Goal: Task Accomplishment & Management: Complete application form

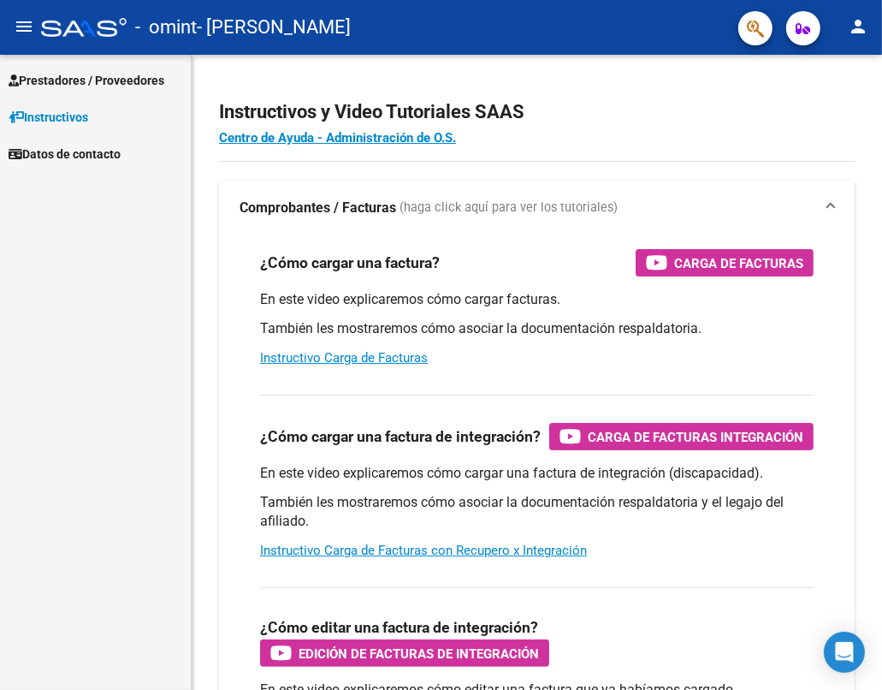
click at [110, 80] on span "Prestadores / Proveedores" at bounding box center [87, 80] width 156 height 19
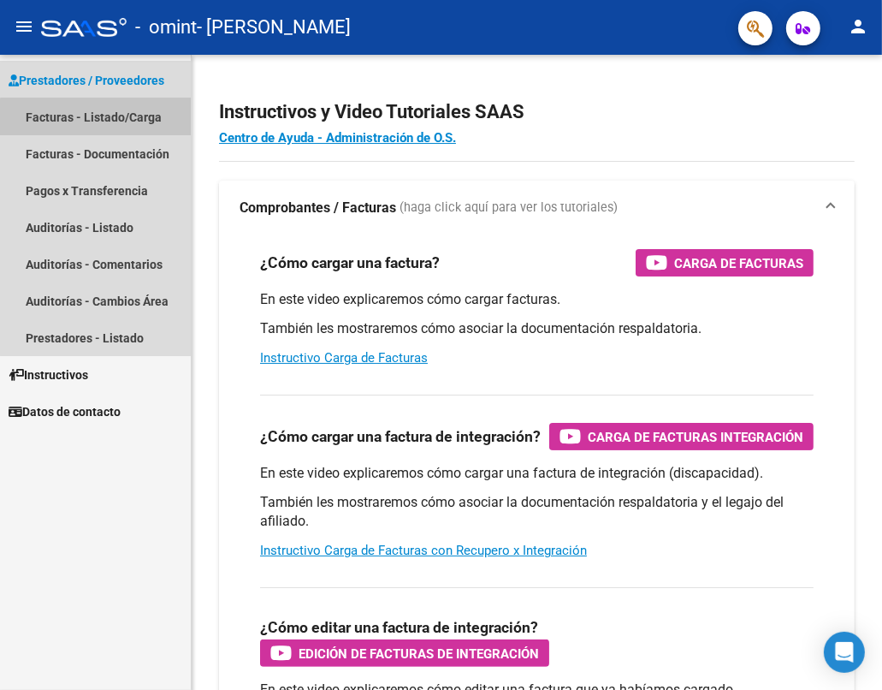
click at [111, 118] on link "Facturas - Listado/Carga" at bounding box center [95, 116] width 191 height 37
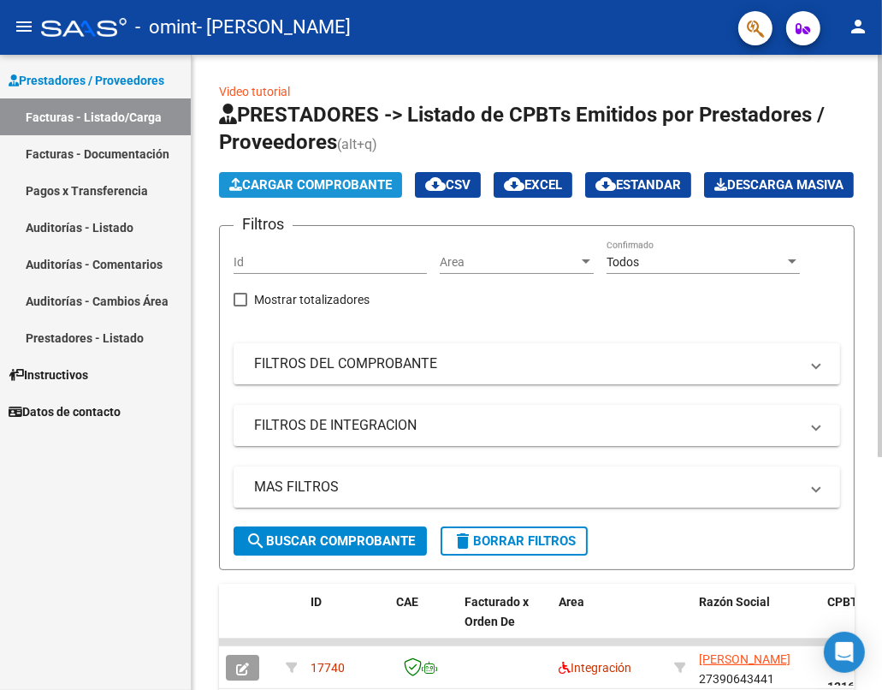
click at [299, 181] on span "Cargar Comprobante" at bounding box center [310, 184] width 163 height 15
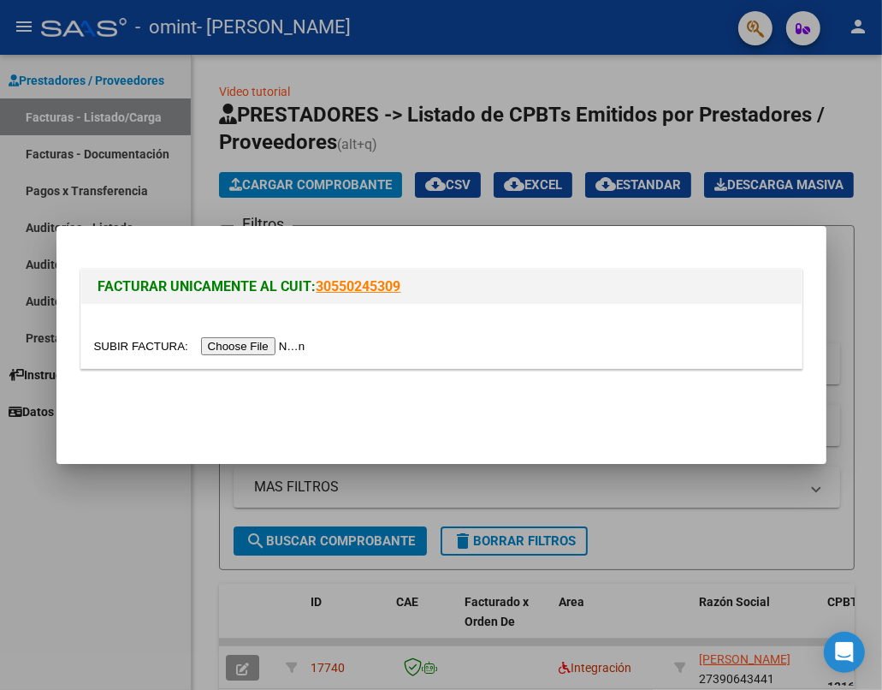
click at [281, 350] on input "file" at bounding box center [202, 346] width 217 height 18
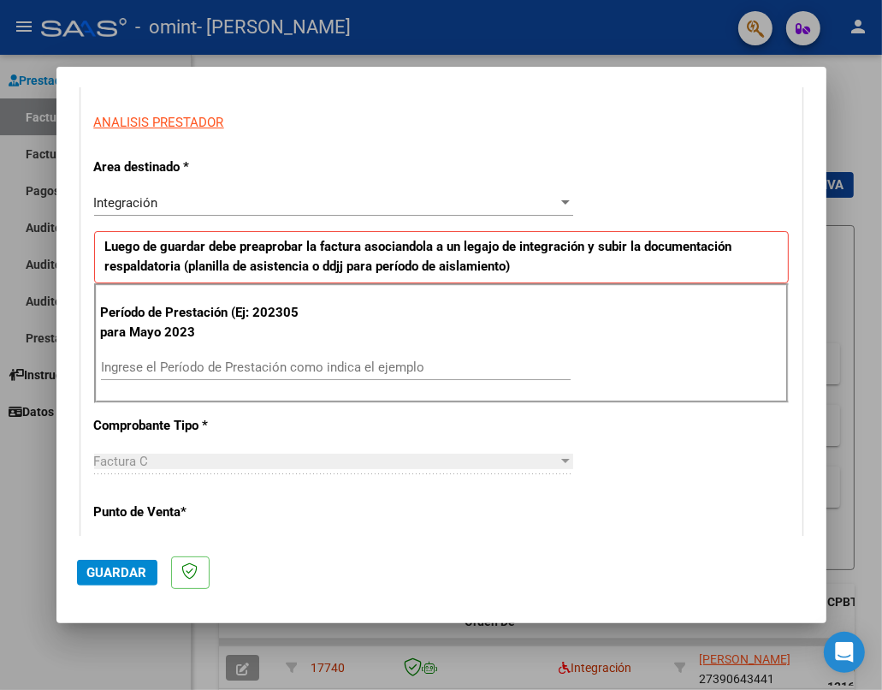
scroll to position [312, 0]
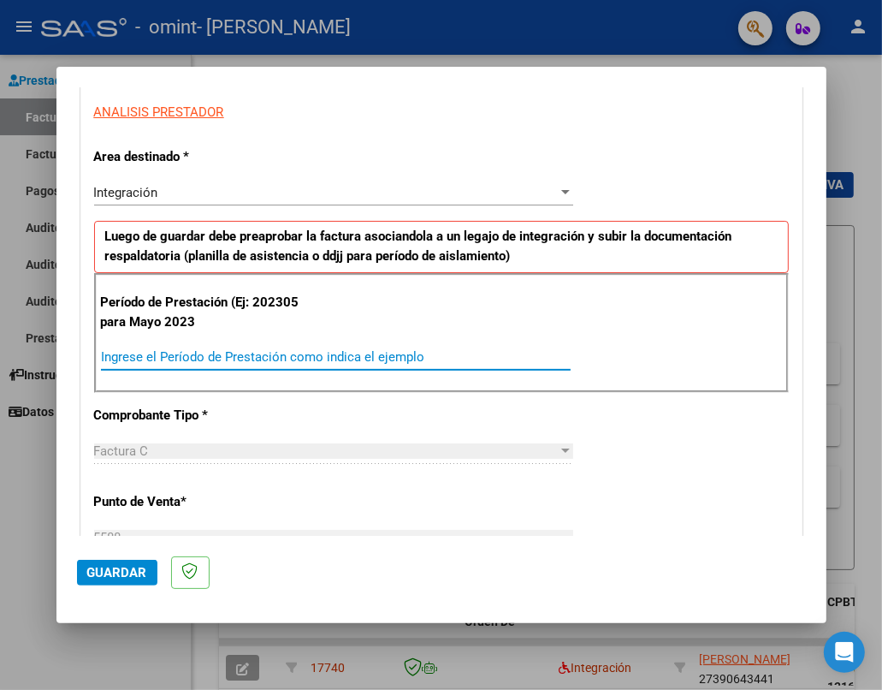
click at [397, 354] on input "Ingrese el Período de Prestación como indica el ejemplo" at bounding box center [336, 356] width 470 height 15
type input "202505"
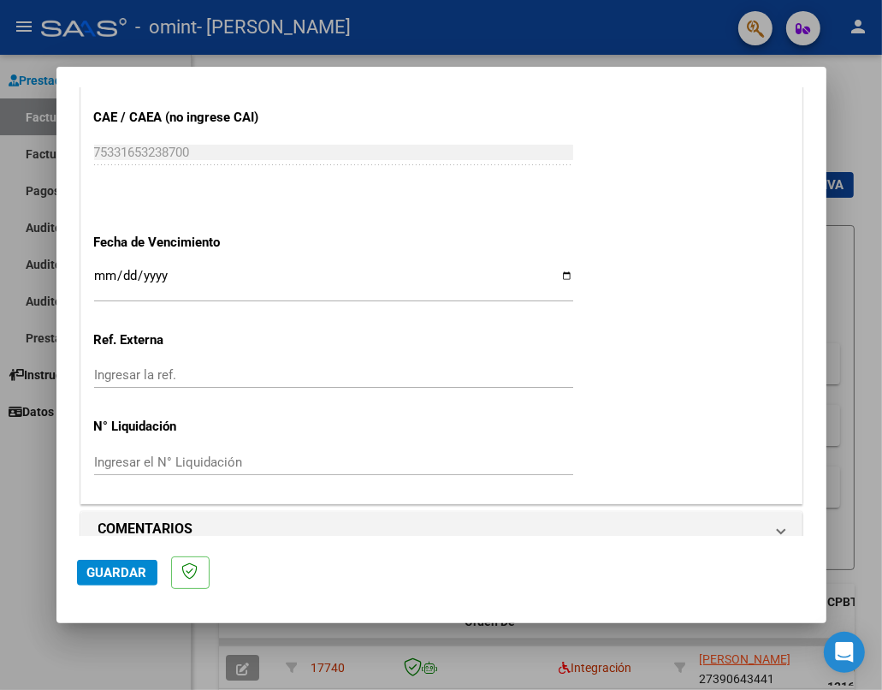
scroll to position [1075, 0]
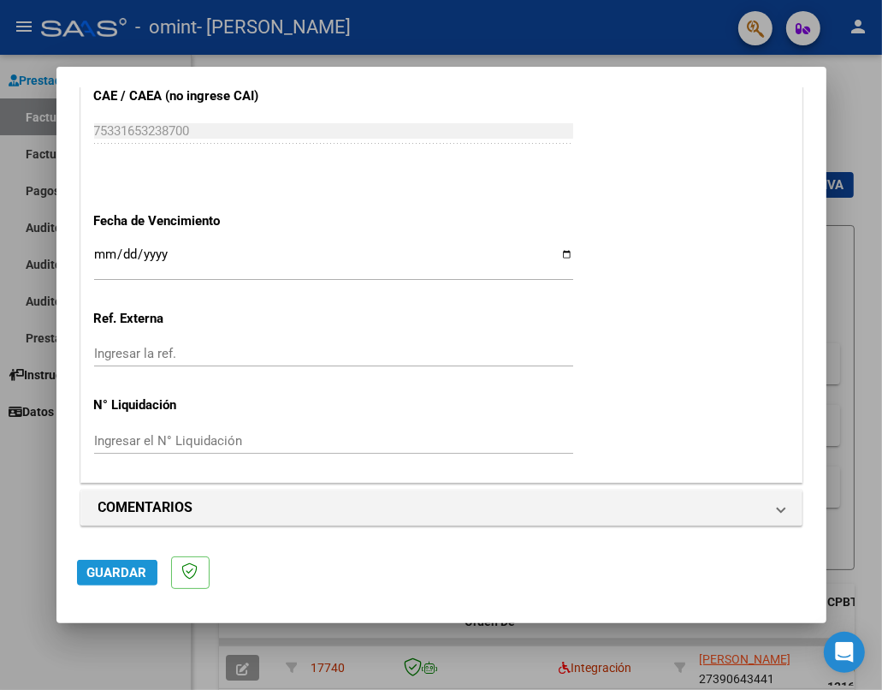
click at [105, 576] on span "Guardar" at bounding box center [117, 572] width 60 height 15
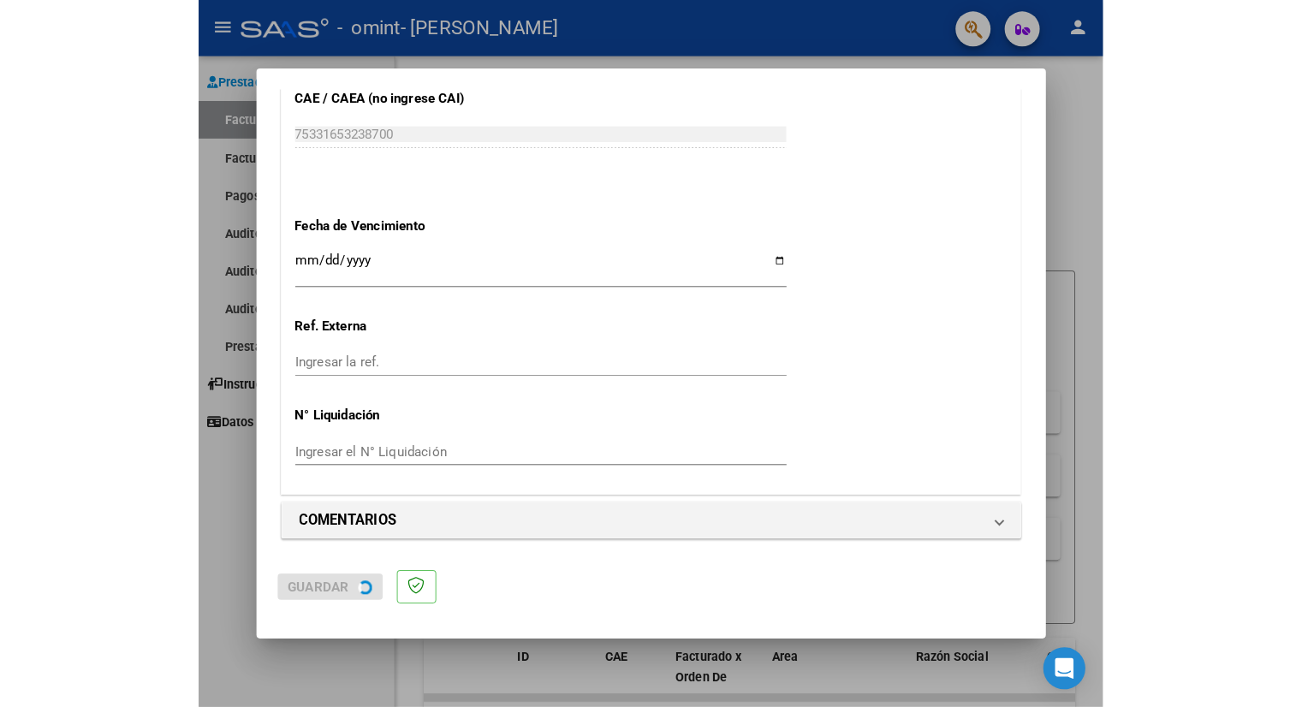
scroll to position [0, 0]
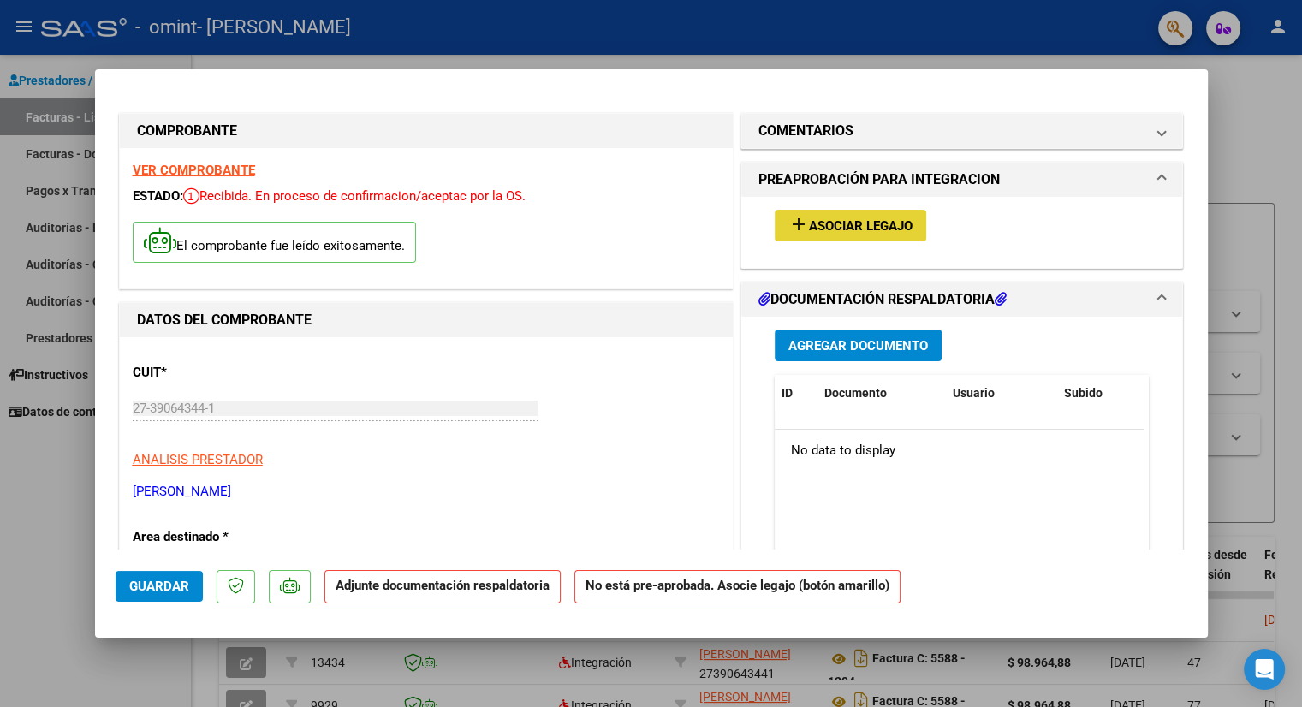
click at [866, 230] on span "Asociar Legajo" at bounding box center [861, 225] width 104 height 15
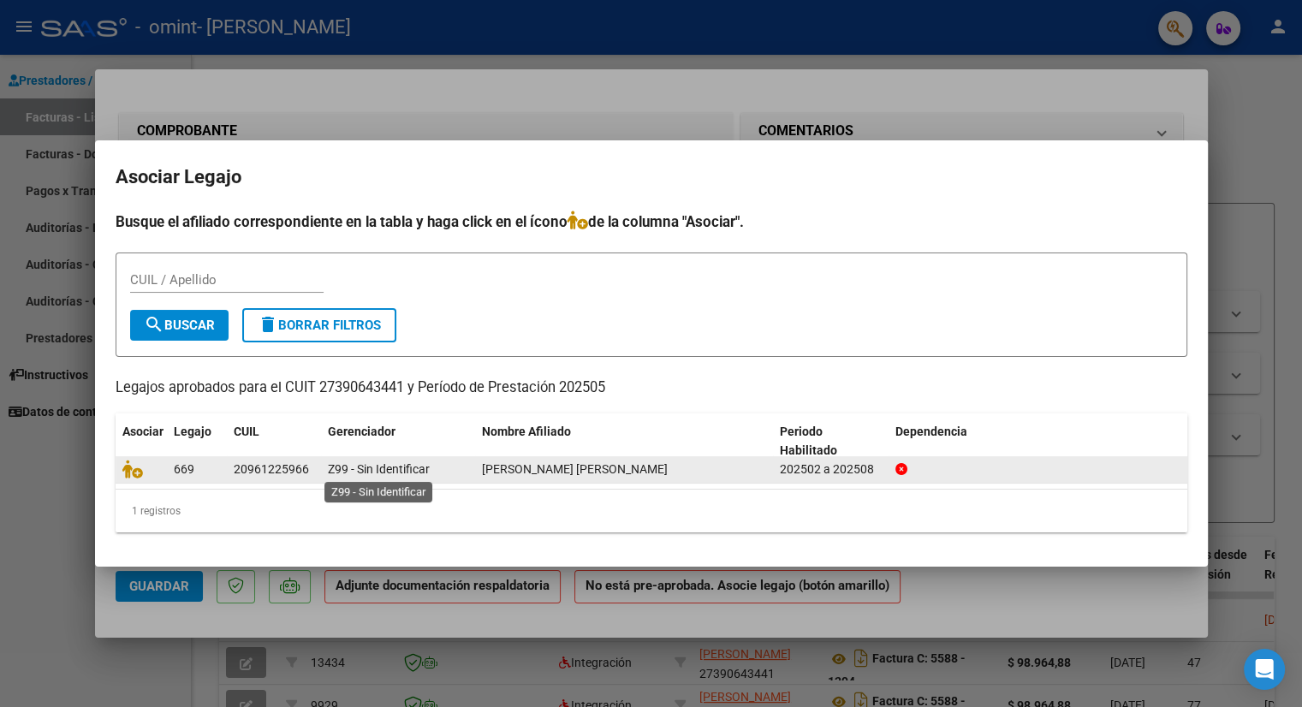
click at [364, 470] on span "Z99 - Sin Identificar" at bounding box center [379, 469] width 102 height 14
click at [137, 472] on icon at bounding box center [132, 469] width 21 height 19
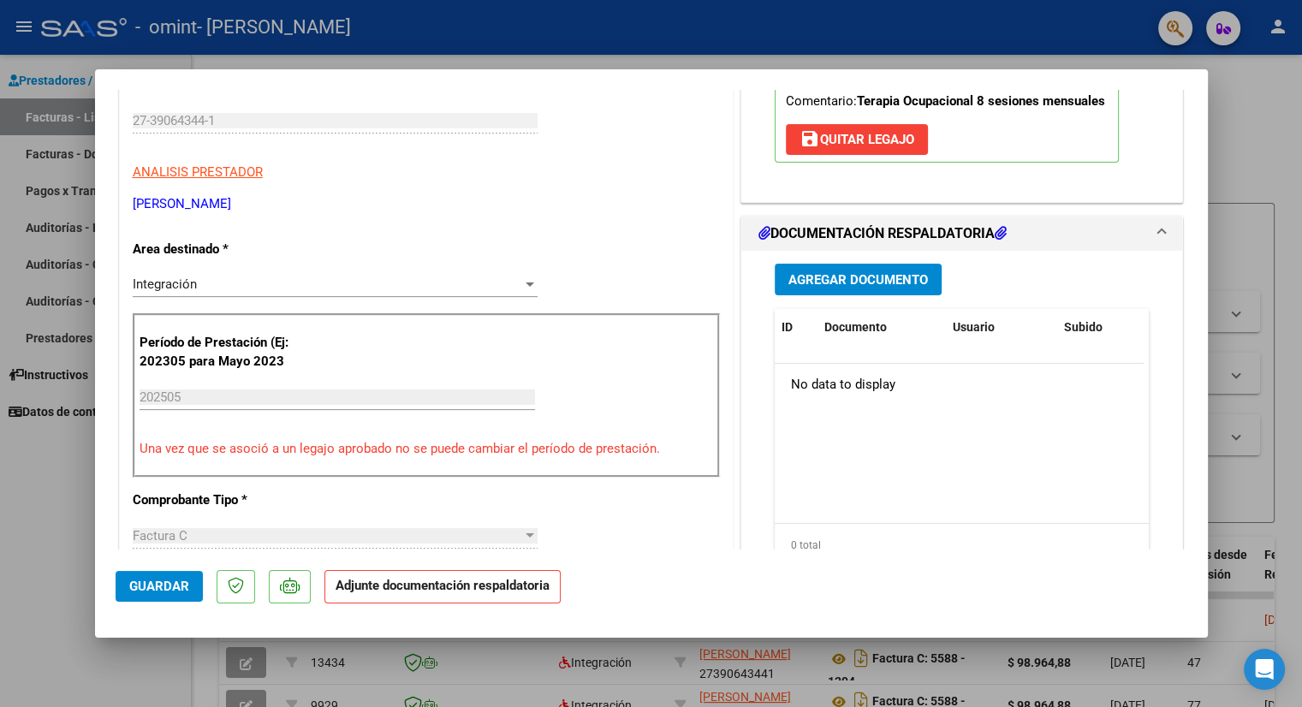
scroll to position [337, 0]
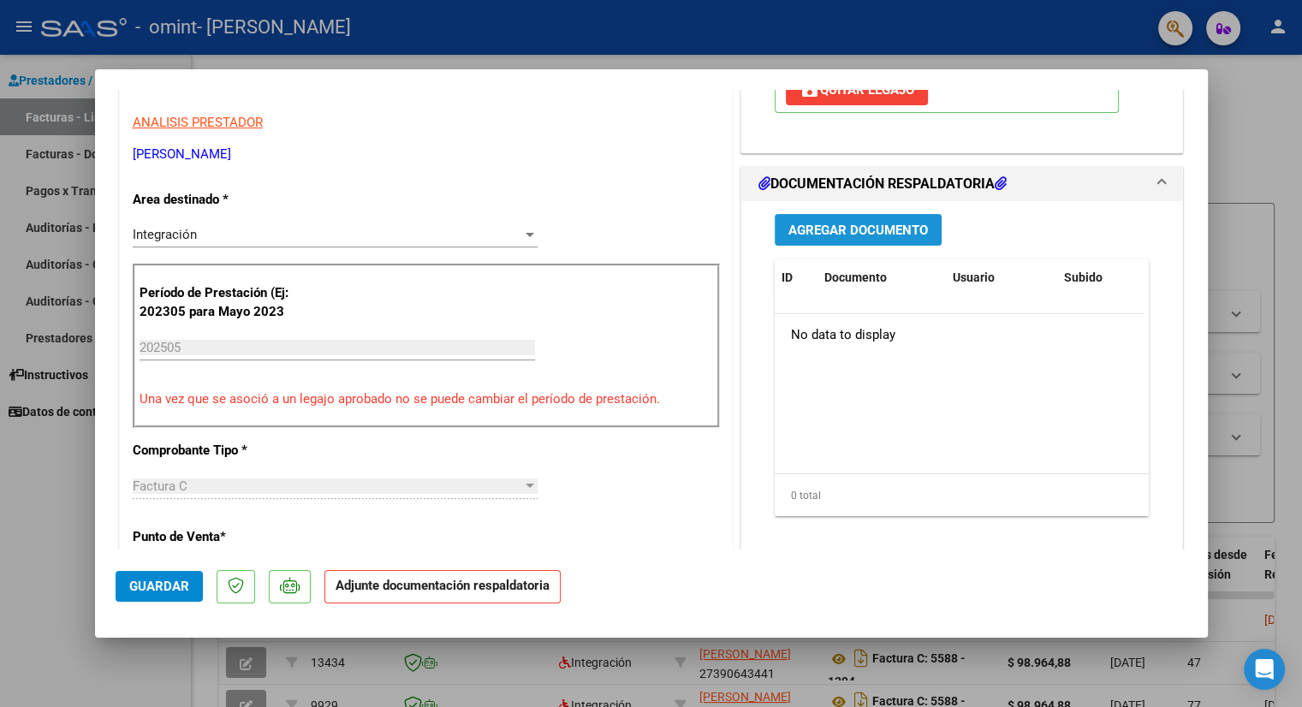
click at [882, 234] on span "Agregar Documento" at bounding box center [858, 230] width 140 height 15
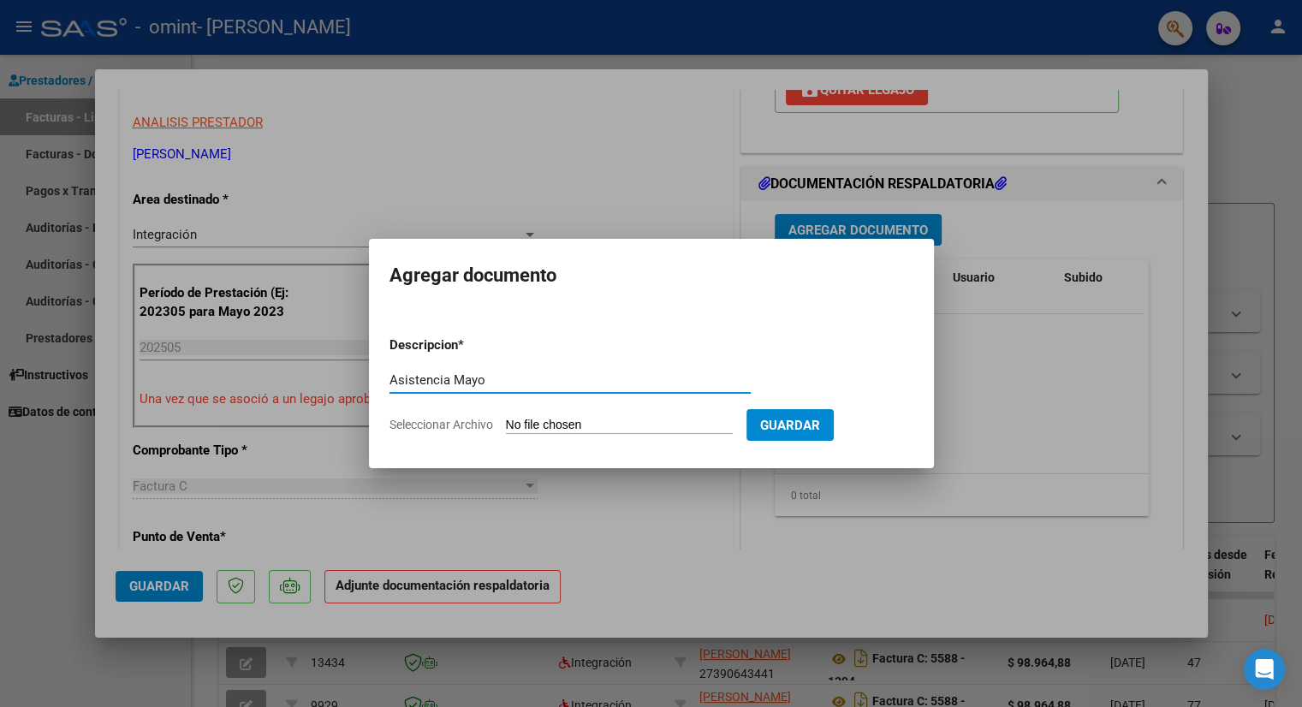
type input "Asistencia Mayo"
click at [583, 424] on input "Seleccionar Archivo" at bounding box center [619, 426] width 227 height 16
type input "C:\fakepath\Asistencia 5 [PERSON_NAME] (1).pdf"
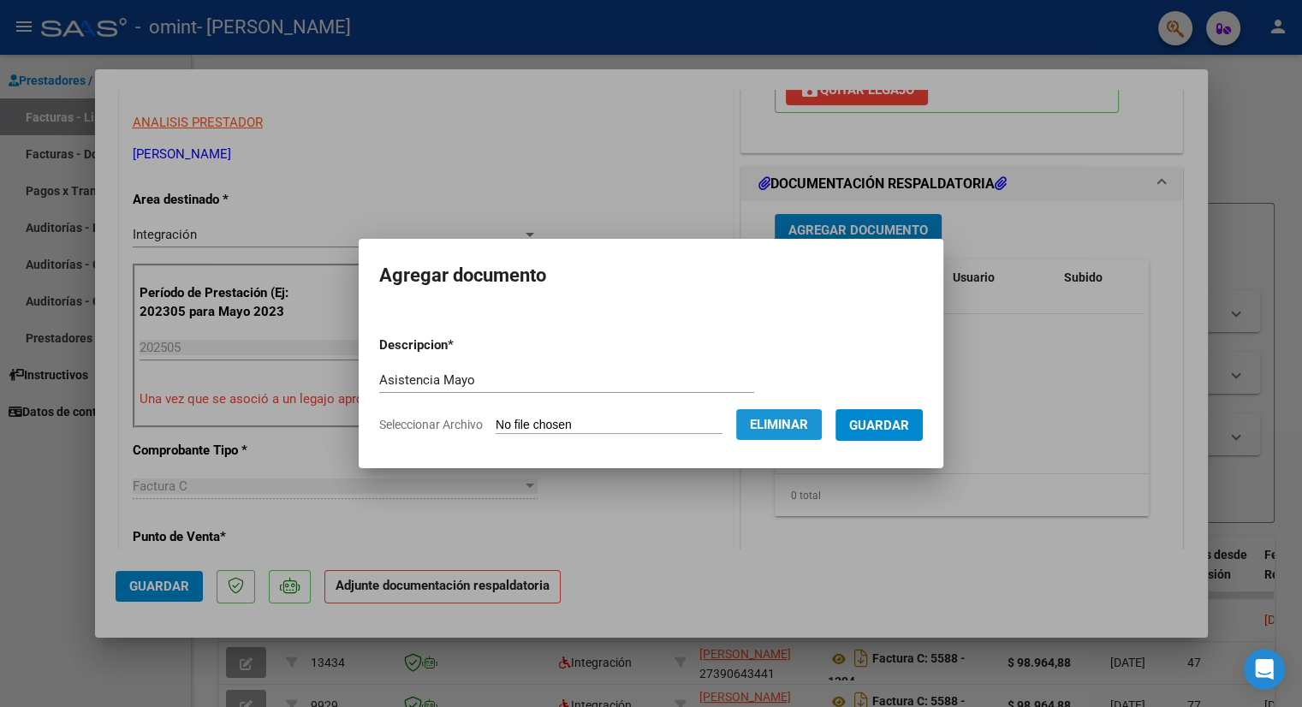
click at [787, 434] on button "Eliminar" at bounding box center [779, 424] width 86 height 31
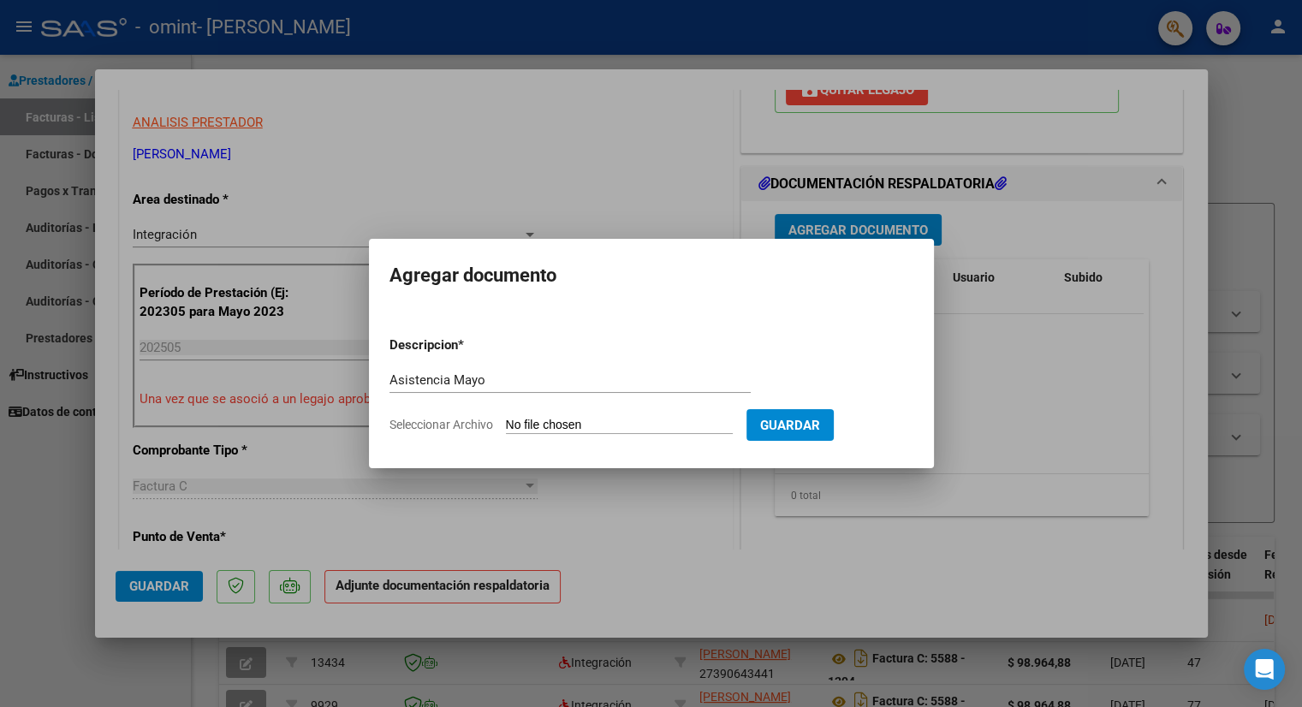
click at [654, 425] on input "Seleccionar Archivo" at bounding box center [619, 426] width 227 height 16
type input "C:\fakepath\Asistencia 5 [PERSON_NAME].pdf"
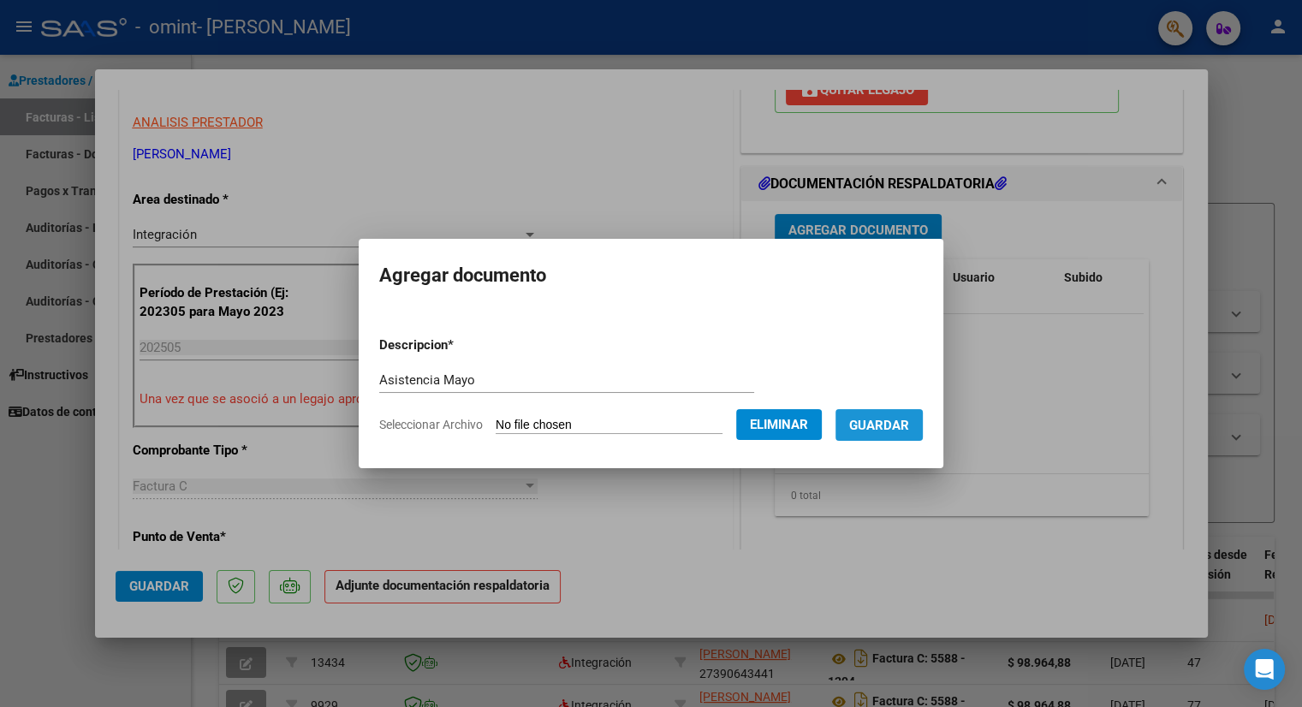
click at [882, 436] on button "Guardar" at bounding box center [878, 425] width 87 height 32
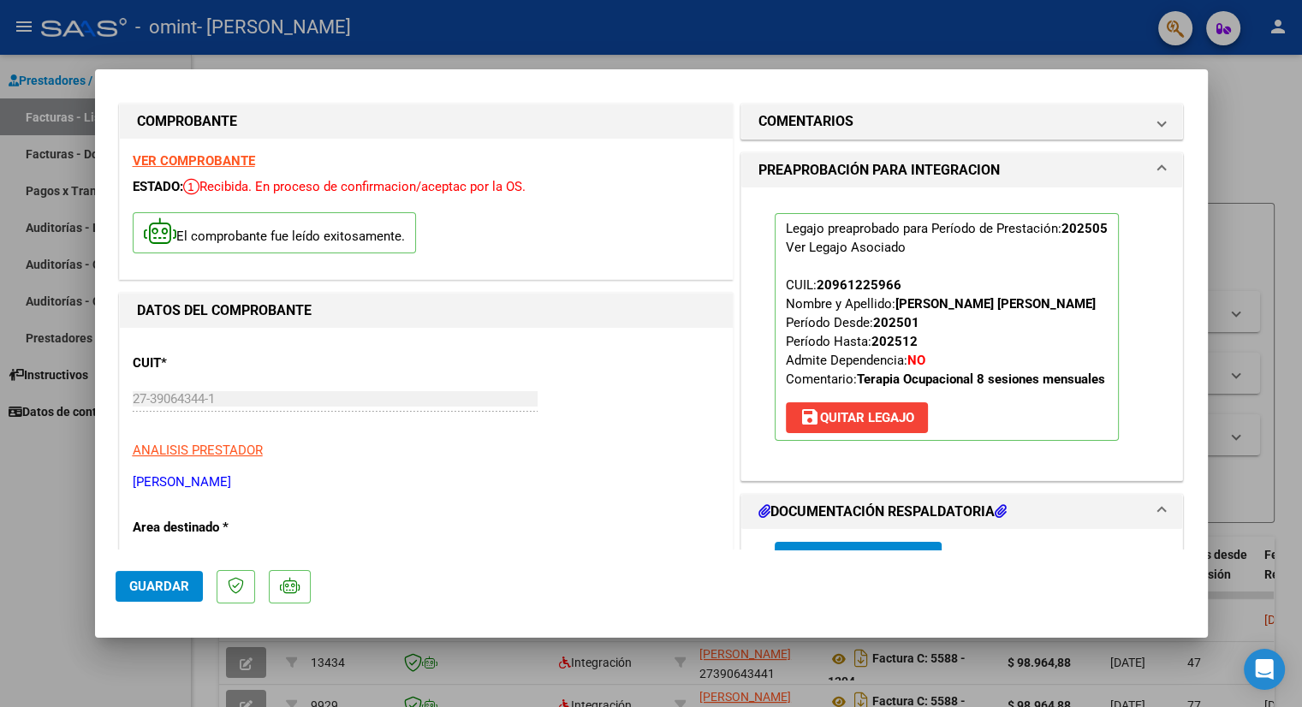
scroll to position [0, 0]
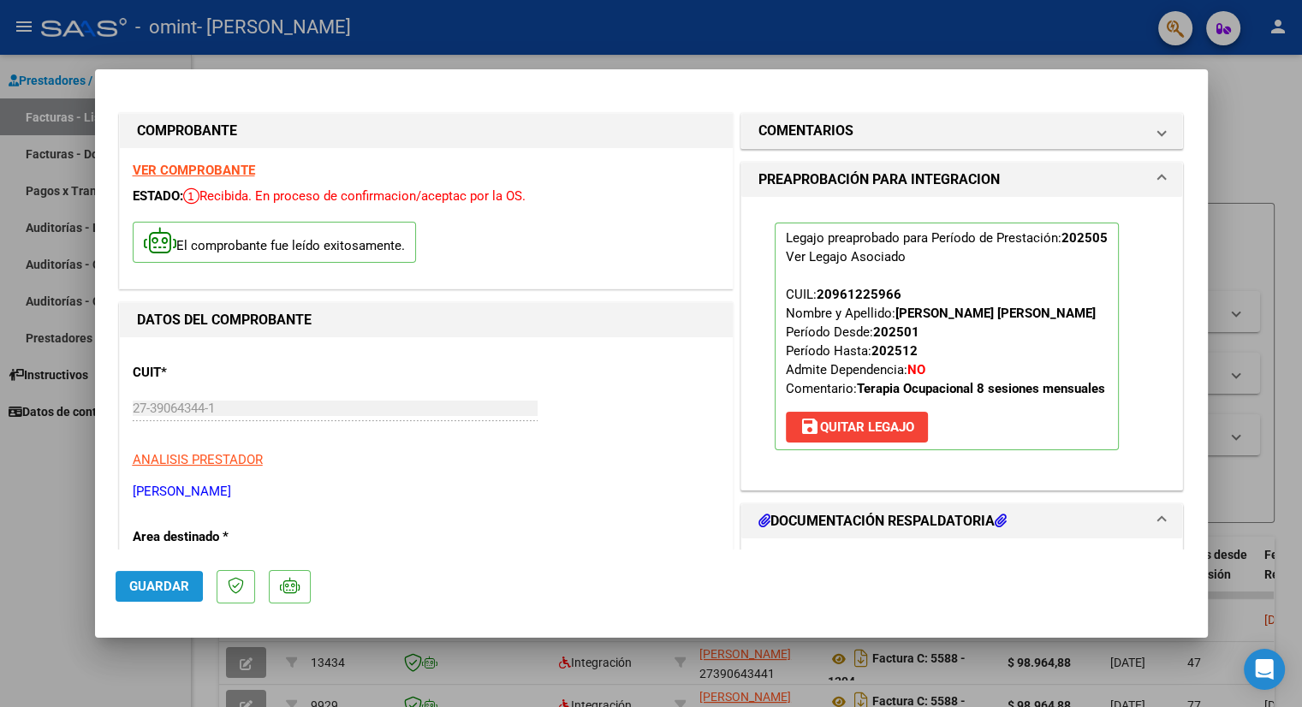
click at [155, 586] on span "Guardar" at bounding box center [159, 586] width 60 height 15
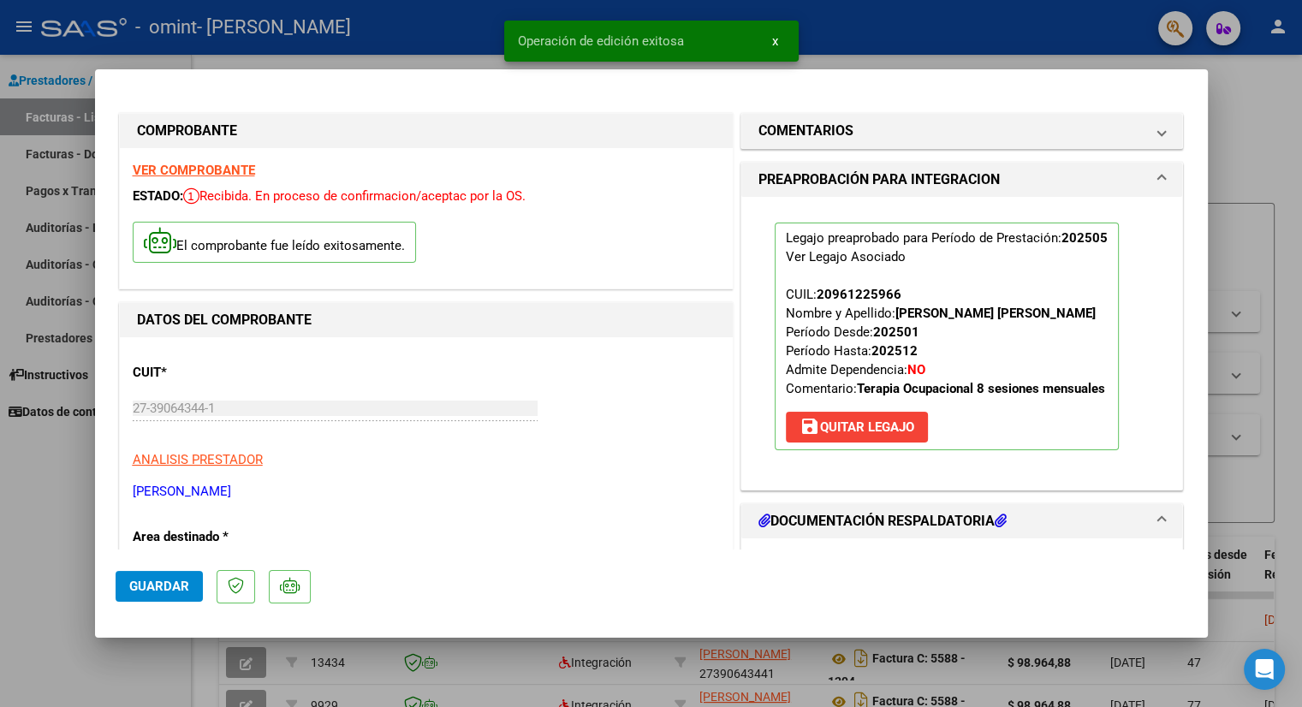
click at [882, 264] on div at bounding box center [651, 353] width 1302 height 707
type input "$ 0,00"
